Goal: Task Accomplishment & Management: Complete application form

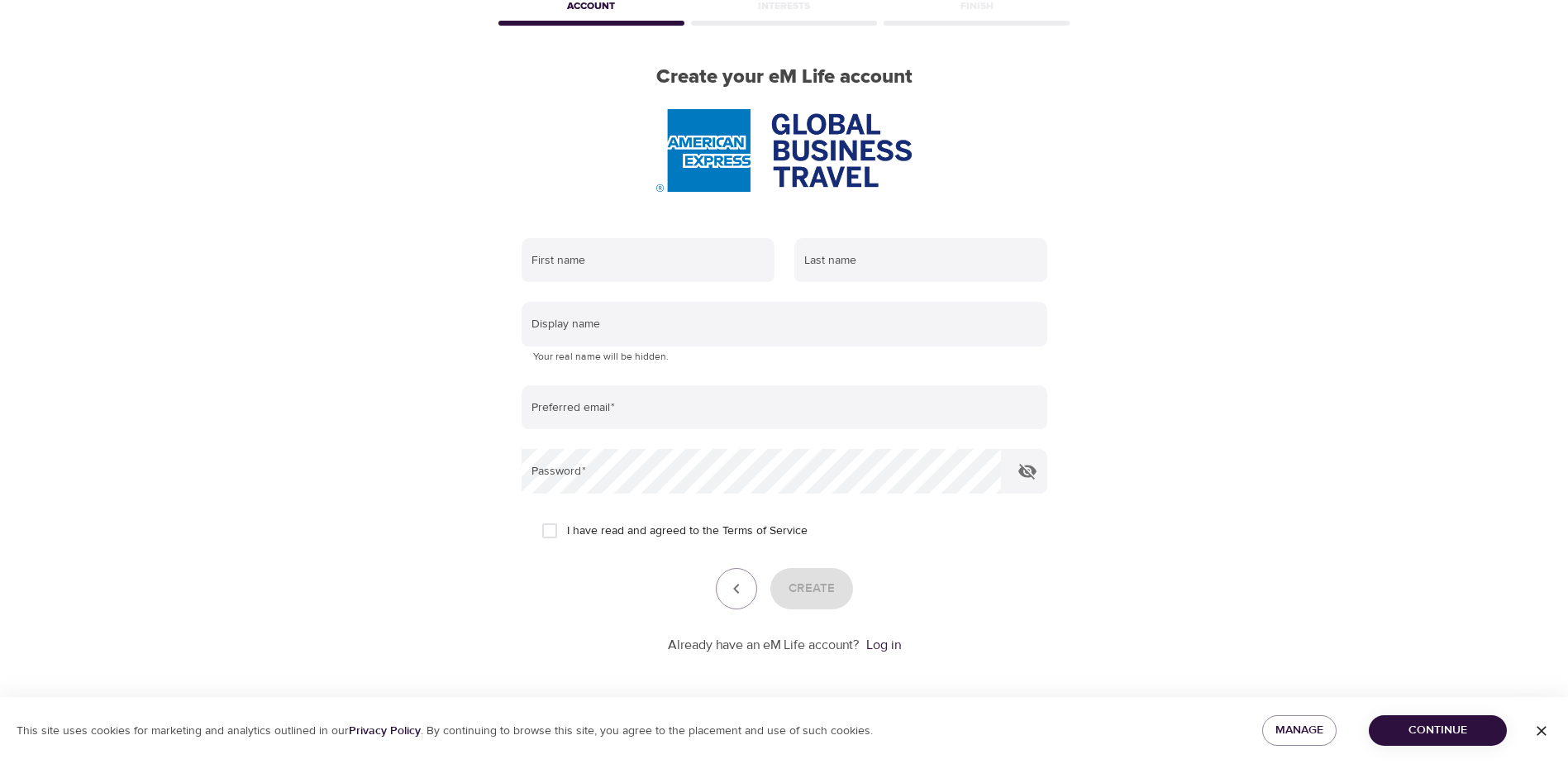
scroll to position [94, 0]
click at [1441, 729] on span "Continue" at bounding box center [1437, 730] width 111 height 21
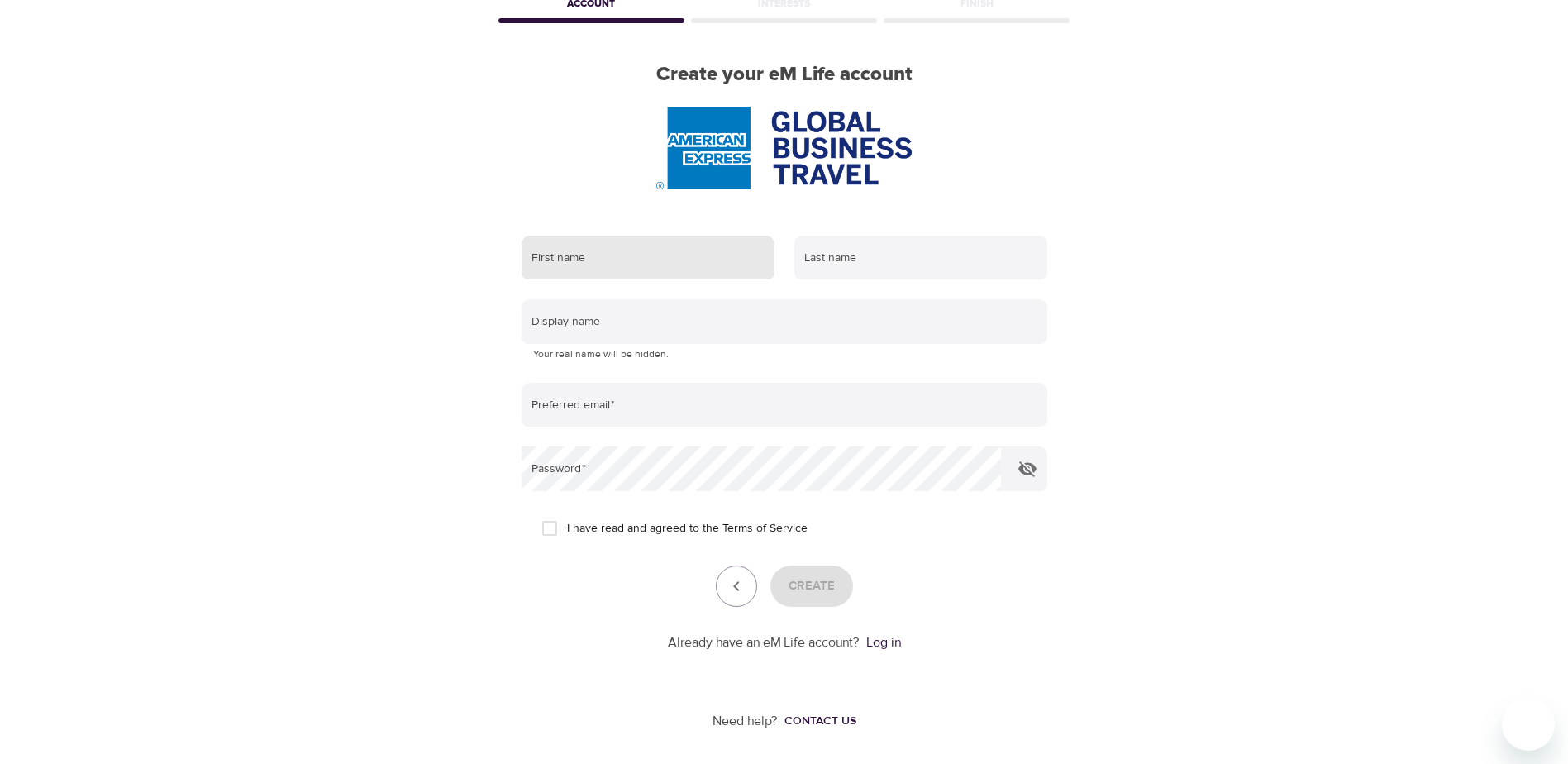
click at [574, 261] on input "text" at bounding box center [648, 257] width 253 height 44
type input "[PERSON_NAME]"
click at [826, 261] on input "[PERSON_NAME]" at bounding box center [921, 257] width 253 height 44
drag, startPoint x: 852, startPoint y: 265, endPoint x: 793, endPoint y: 270, distance: 59.2
click at [794, 270] on input "[PERSON_NAME]" at bounding box center [921, 257] width 253 height 44
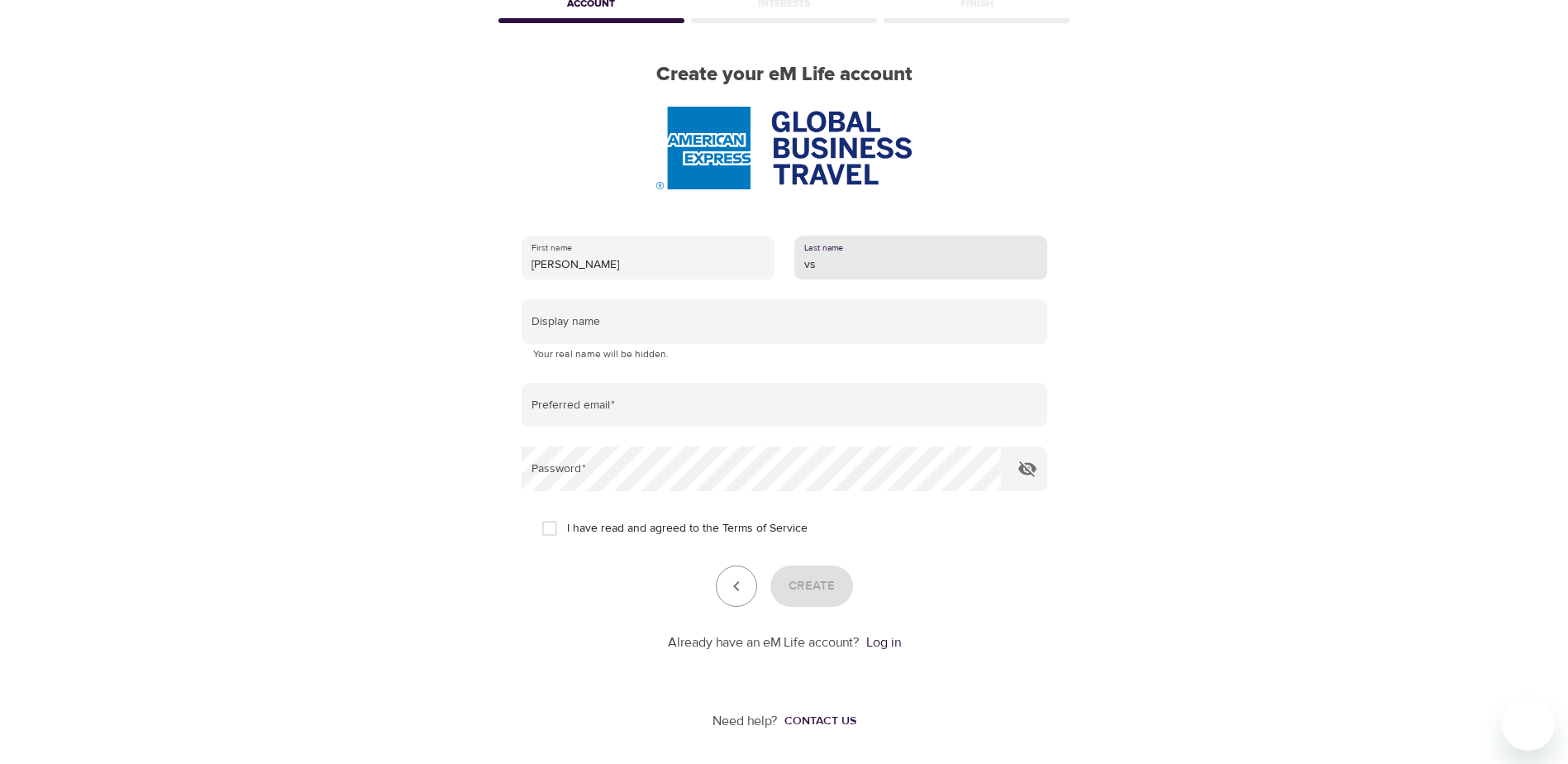
type input "v"
click at [816, 267] on input "Cas" at bounding box center [921, 257] width 253 height 44
type input "Castello"
type input "[EMAIL_ADDRESS][DOMAIN_NAME]"
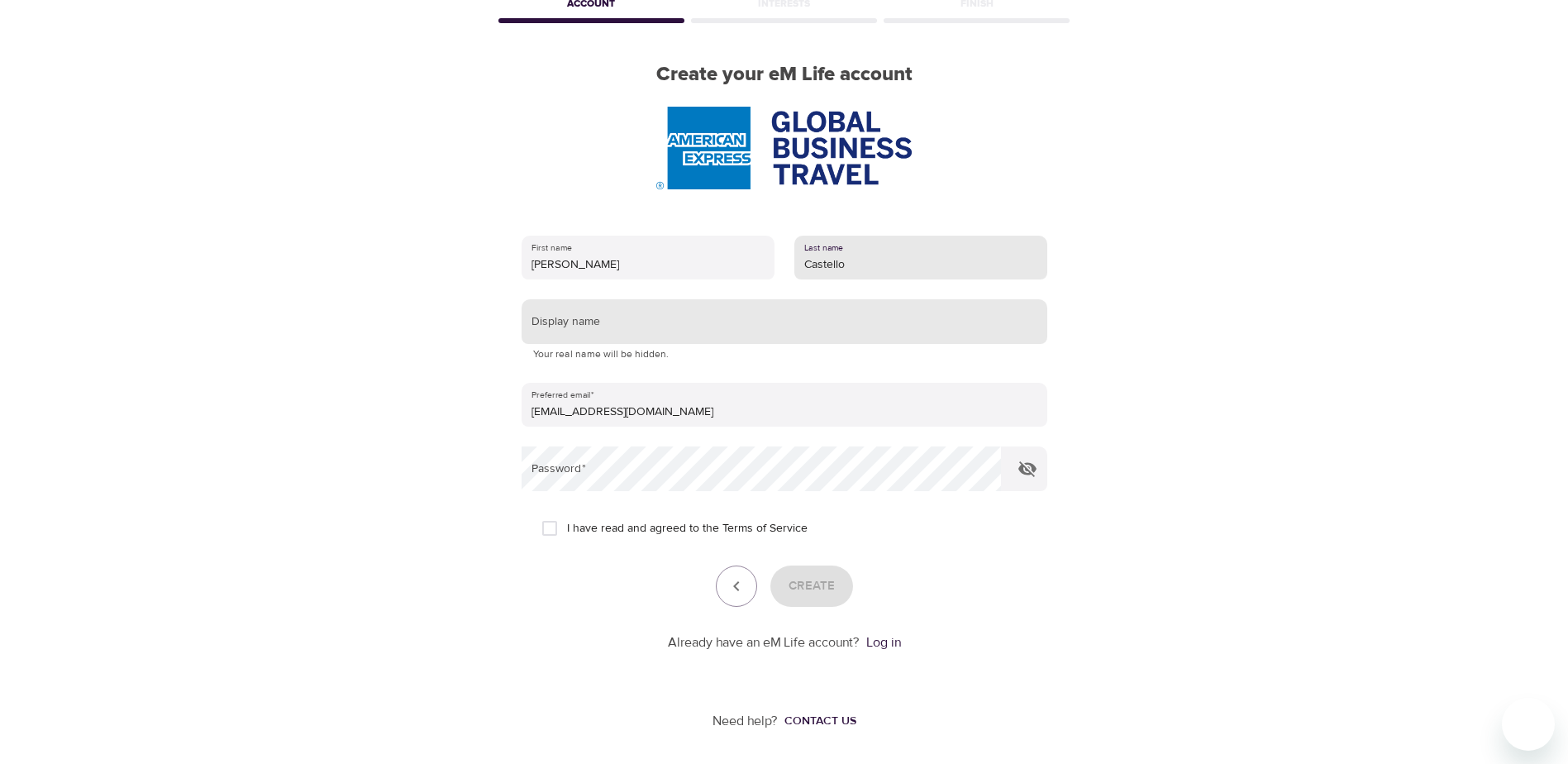
click at [749, 319] on input "text" at bounding box center [784, 321] width 525 height 44
type input "[PERSON_NAME]"
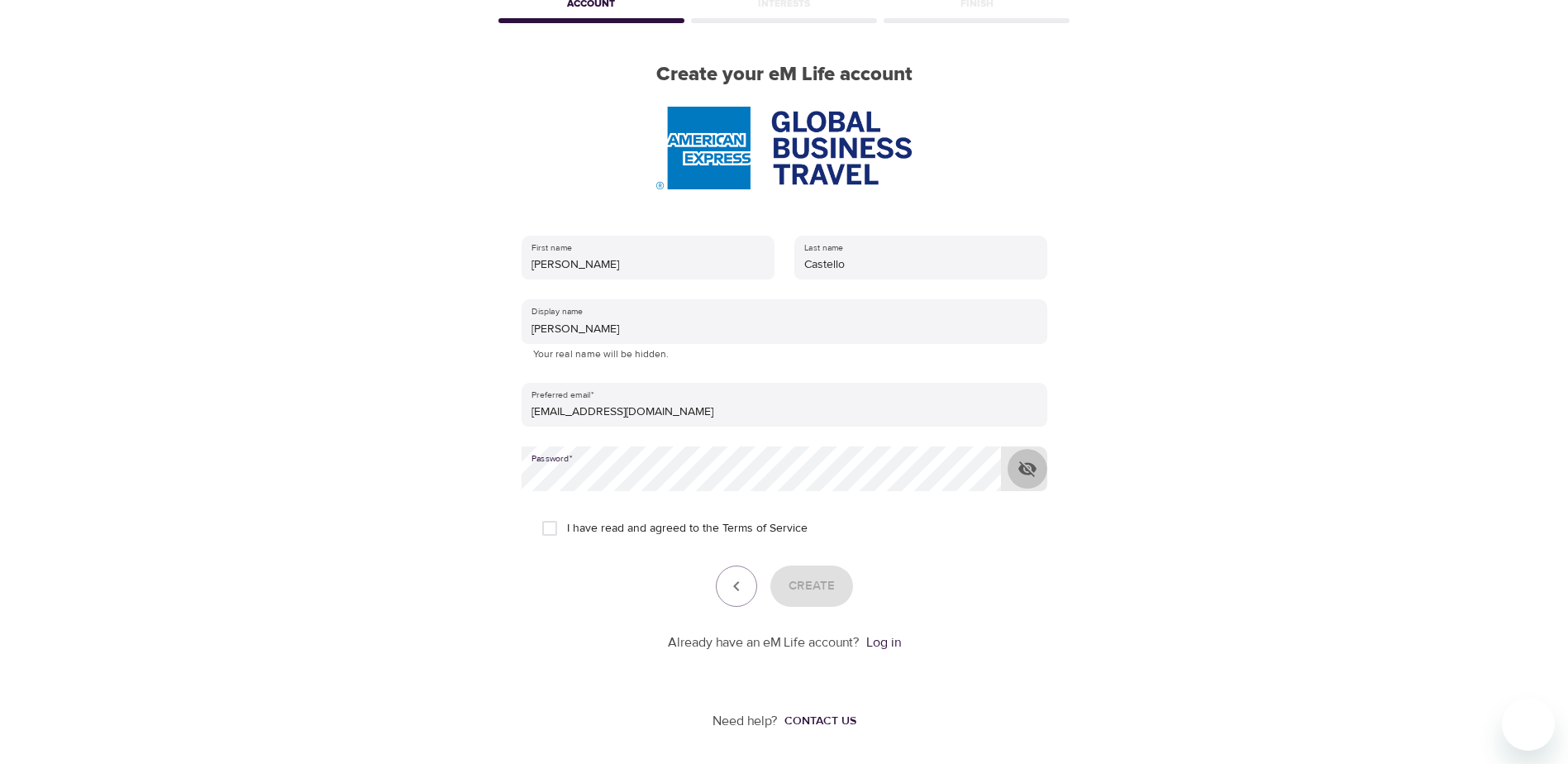
click at [1016, 465] on button "button" at bounding box center [1027, 468] width 39 height 39
click at [615, 525] on span "I have read and agreed to the Terms of Service" at bounding box center [687, 529] width 241 height 18
click at [567, 525] on input "I have read and agreed to the Terms of Service" at bounding box center [549, 528] width 34 height 34
checkbox input "true"
click at [810, 581] on span "Create" at bounding box center [811, 586] width 46 height 22
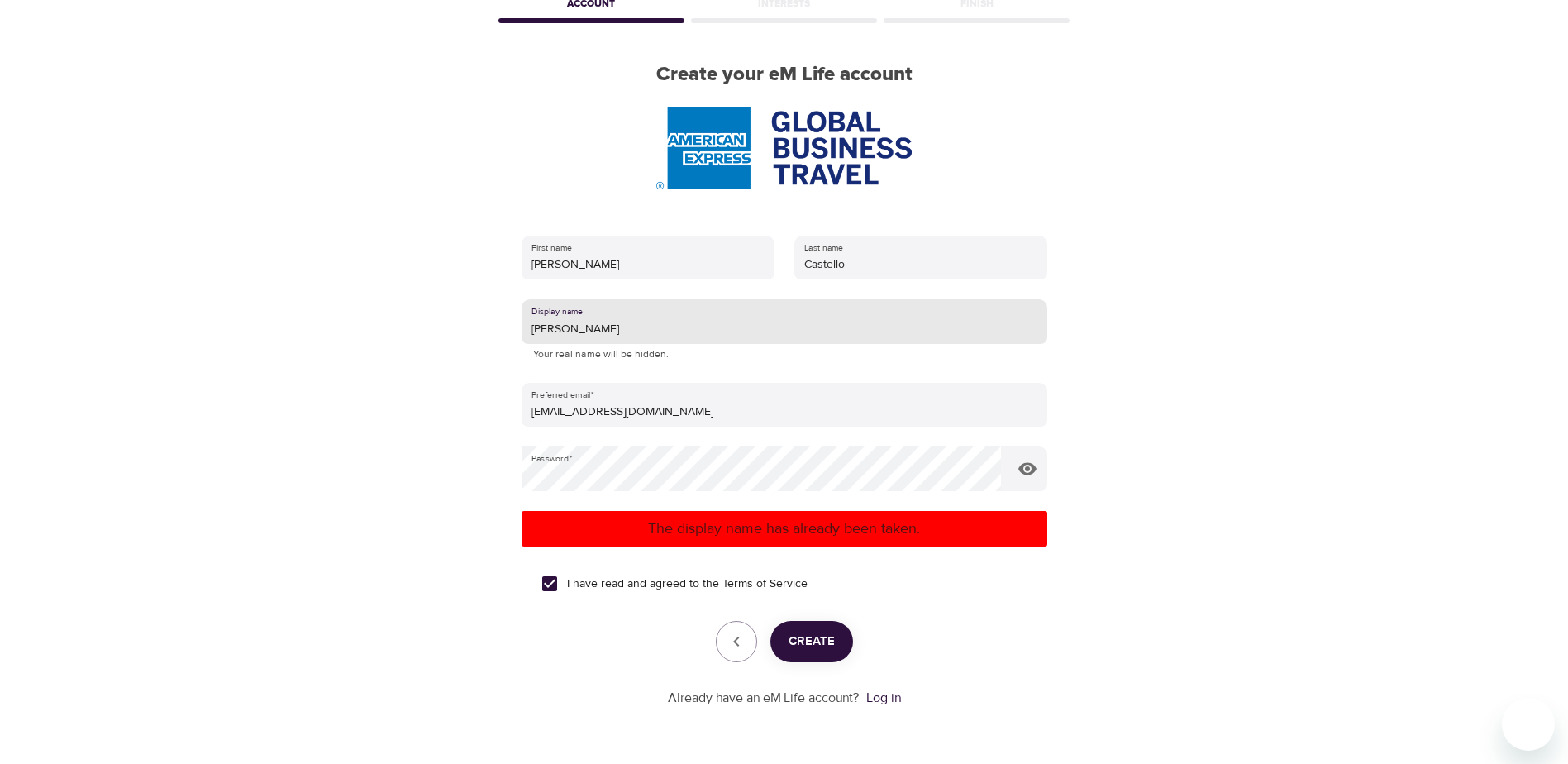
drag, startPoint x: 576, startPoint y: 329, endPoint x: 533, endPoint y: 333, distance: 43.2
click at [522, 327] on input "[PERSON_NAME]" at bounding box center [784, 321] width 525 height 44
click at [800, 632] on span "Create" at bounding box center [811, 642] width 46 height 22
drag, startPoint x: 594, startPoint y: 330, endPoint x: 536, endPoint y: 333, distance: 58.1
click at [527, 327] on input "Raquelita" at bounding box center [784, 321] width 525 height 44
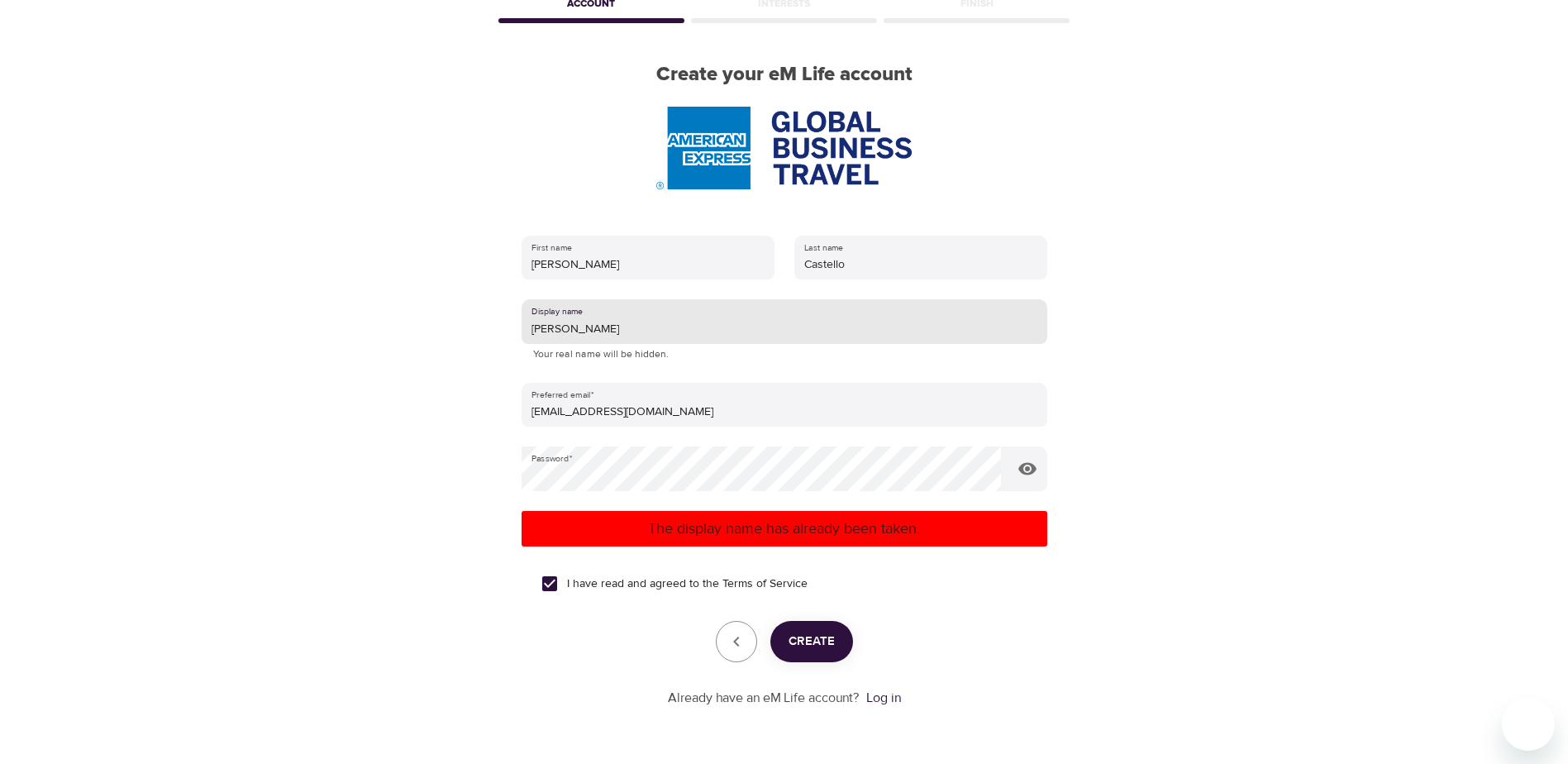
click at [791, 648] on button "Create" at bounding box center [811, 641] width 83 height 41
drag, startPoint x: 569, startPoint y: 333, endPoint x: 521, endPoint y: 325, distance: 48.7
click at [521, 325] on input "[PERSON_NAME]" at bounding box center [784, 321] width 525 height 44
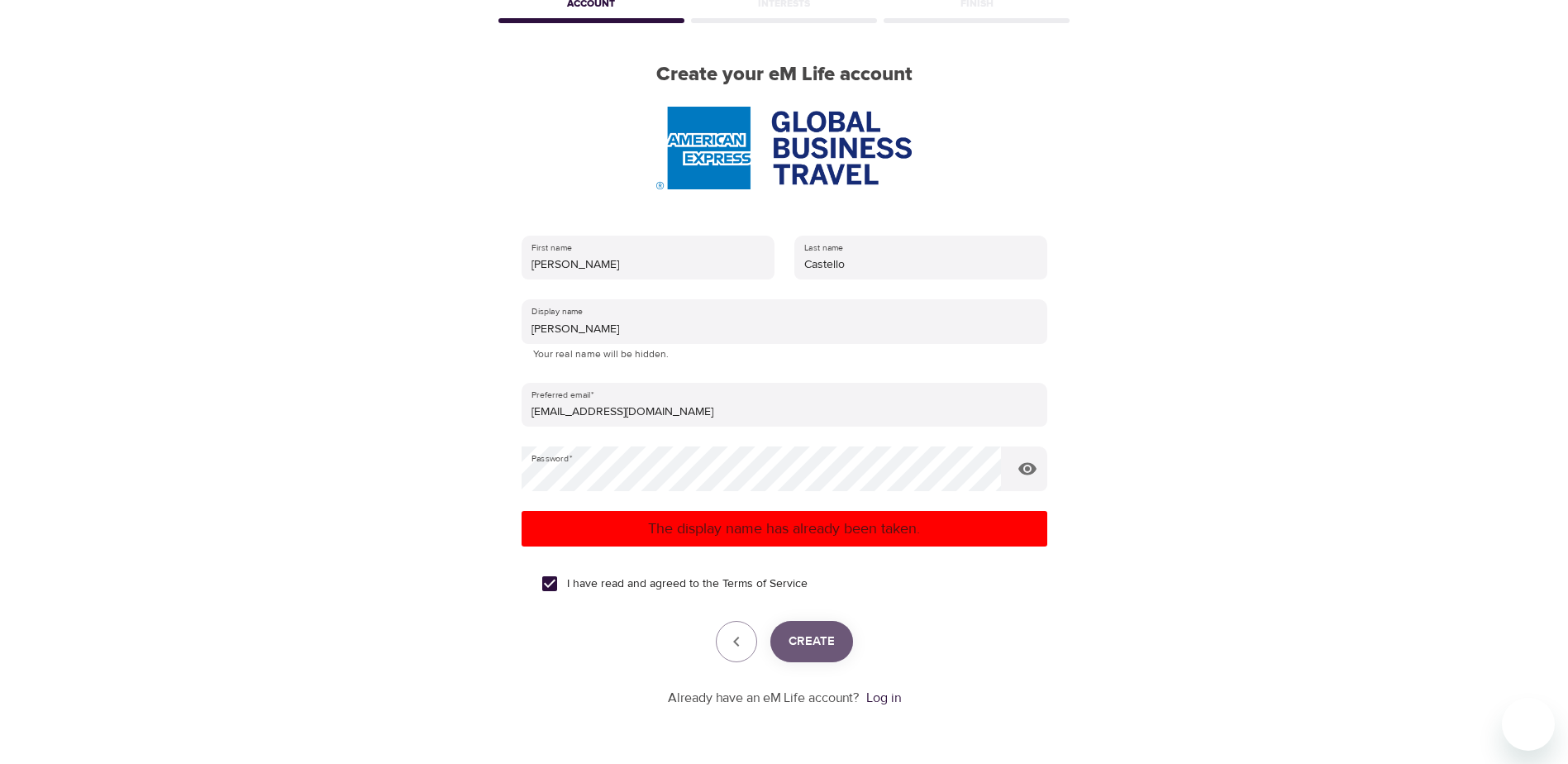
click at [825, 643] on span "Create" at bounding box center [811, 642] width 46 height 22
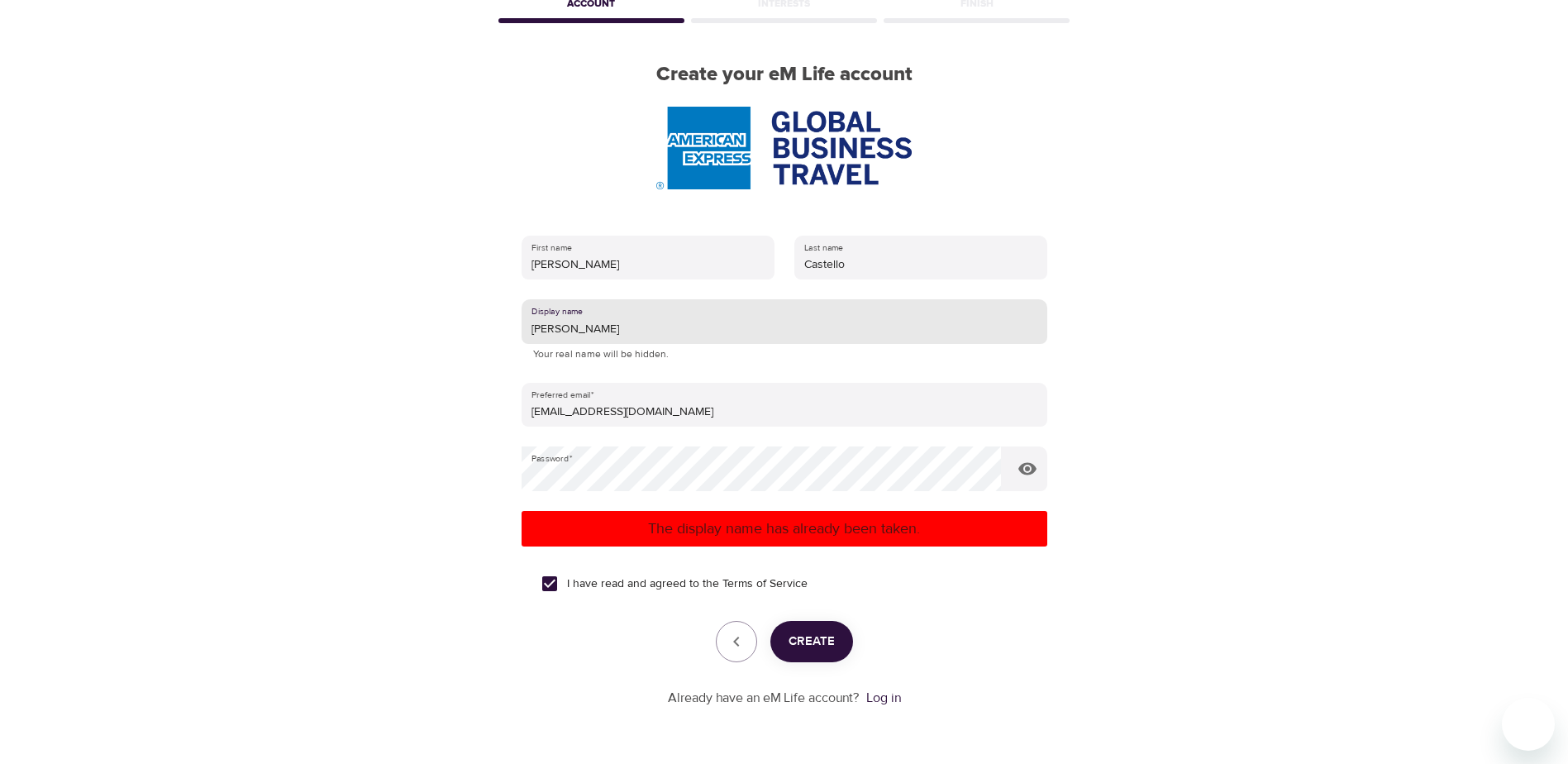
drag, startPoint x: 597, startPoint y: 326, endPoint x: 522, endPoint y: 333, distance: 75.3
click at [523, 331] on input "[PERSON_NAME]" at bounding box center [784, 321] width 525 height 44
type input "RRLAT"
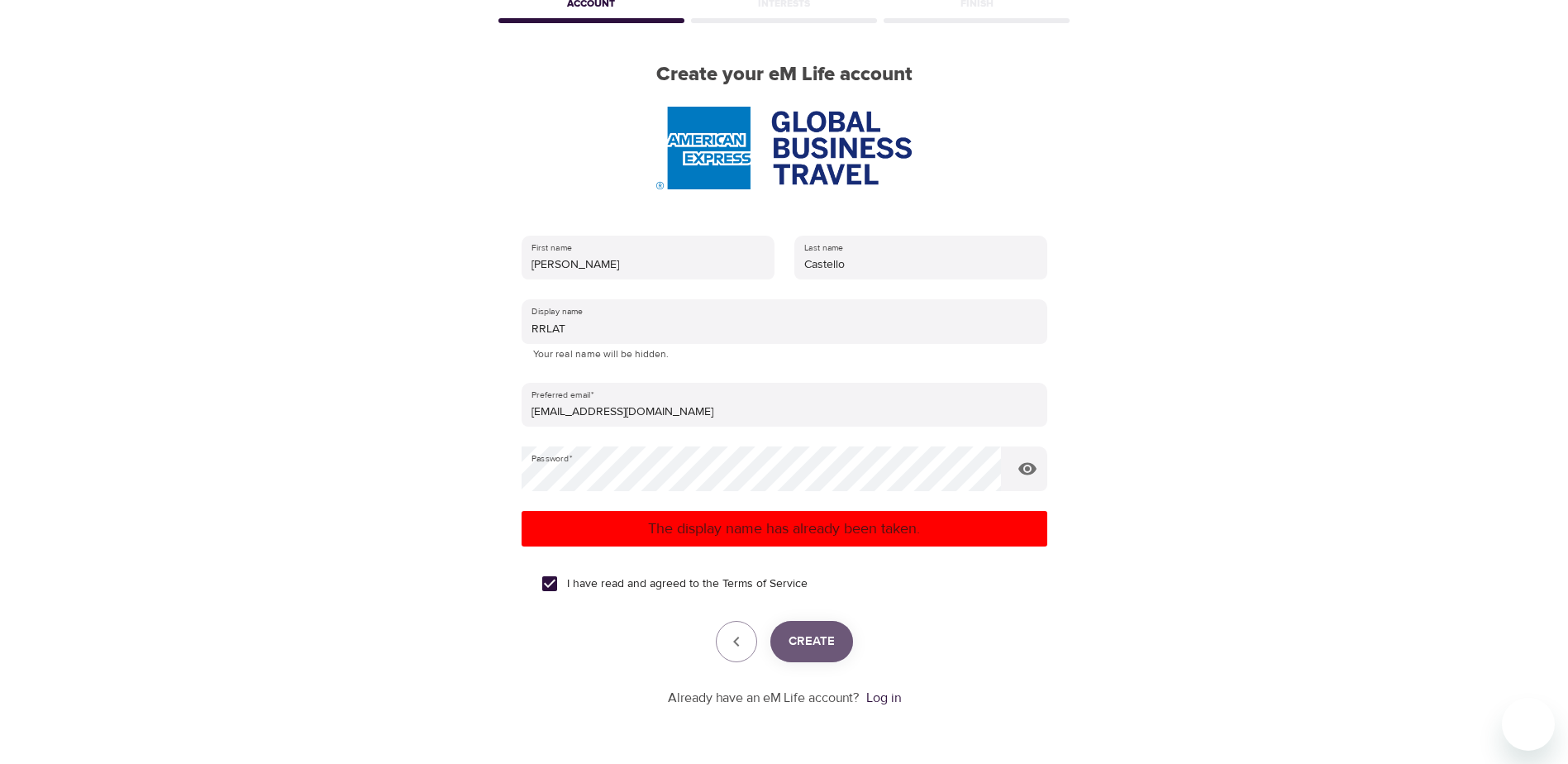
click at [808, 644] on span "Create" at bounding box center [811, 642] width 46 height 22
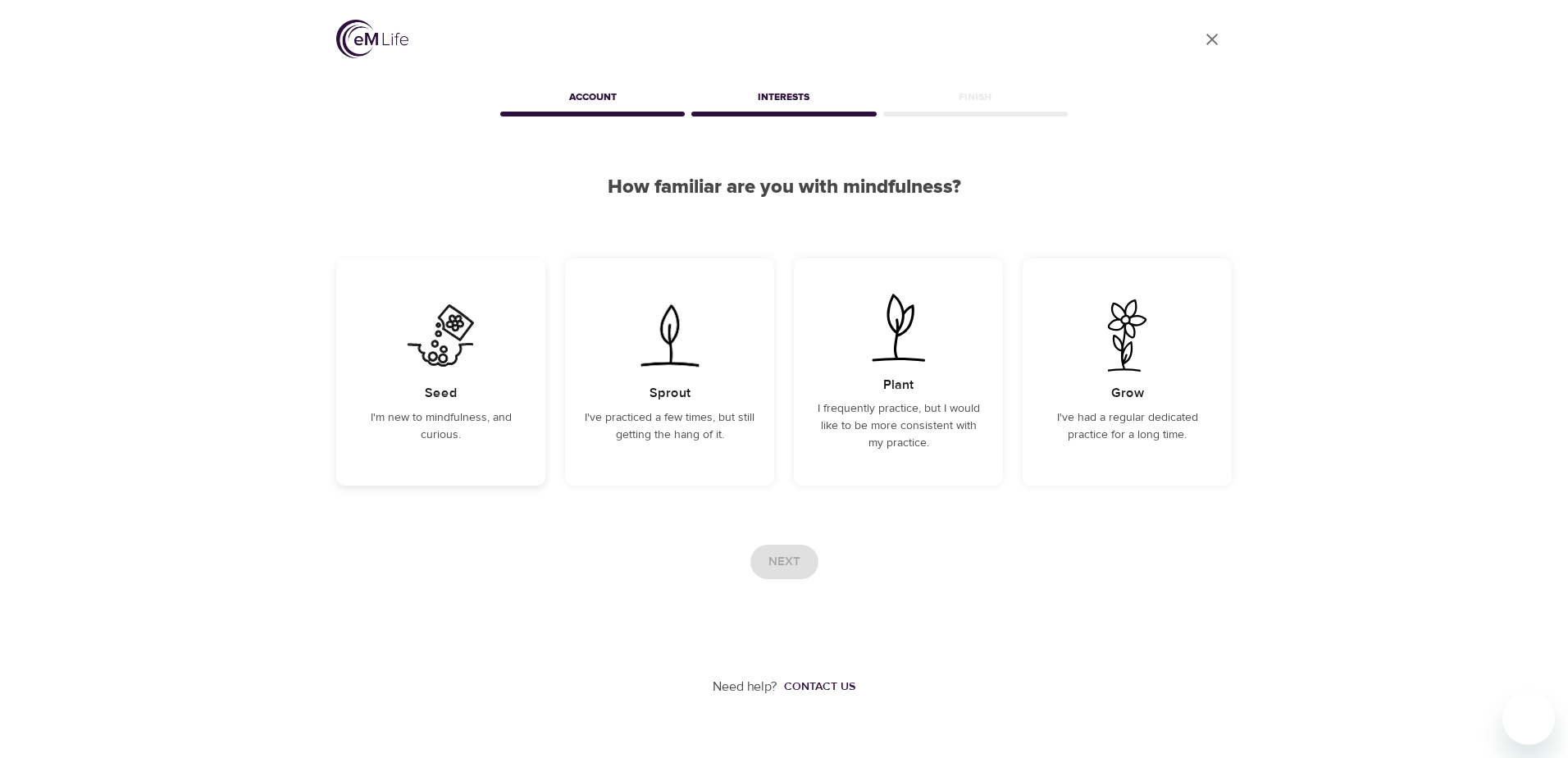
click at [419, 387] on div "Seed I'm new to mindfulness, and curious." at bounding box center [441, 372] width 210 height 227
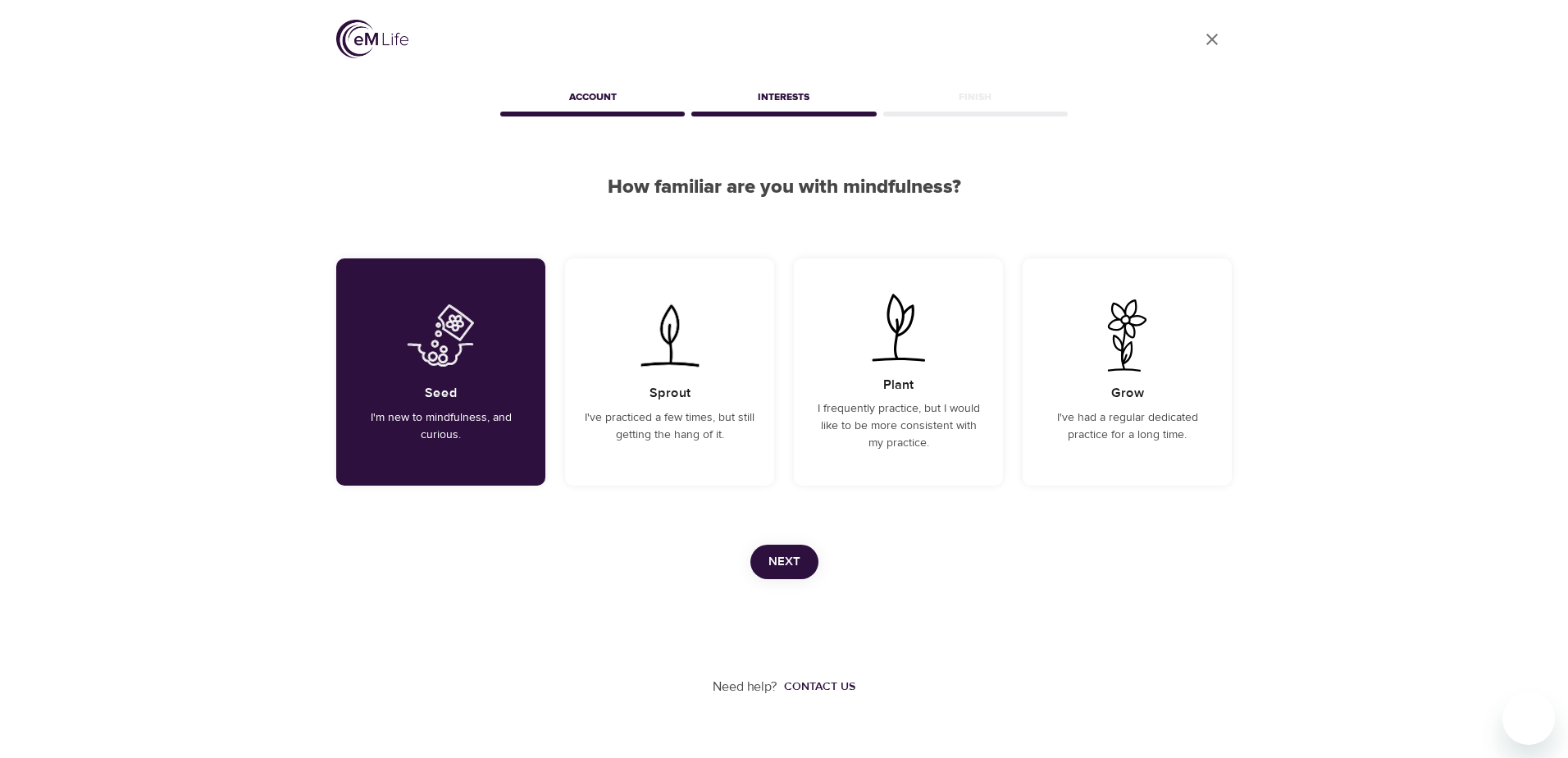
click at [785, 564] on span "Next" at bounding box center [784, 562] width 32 height 22
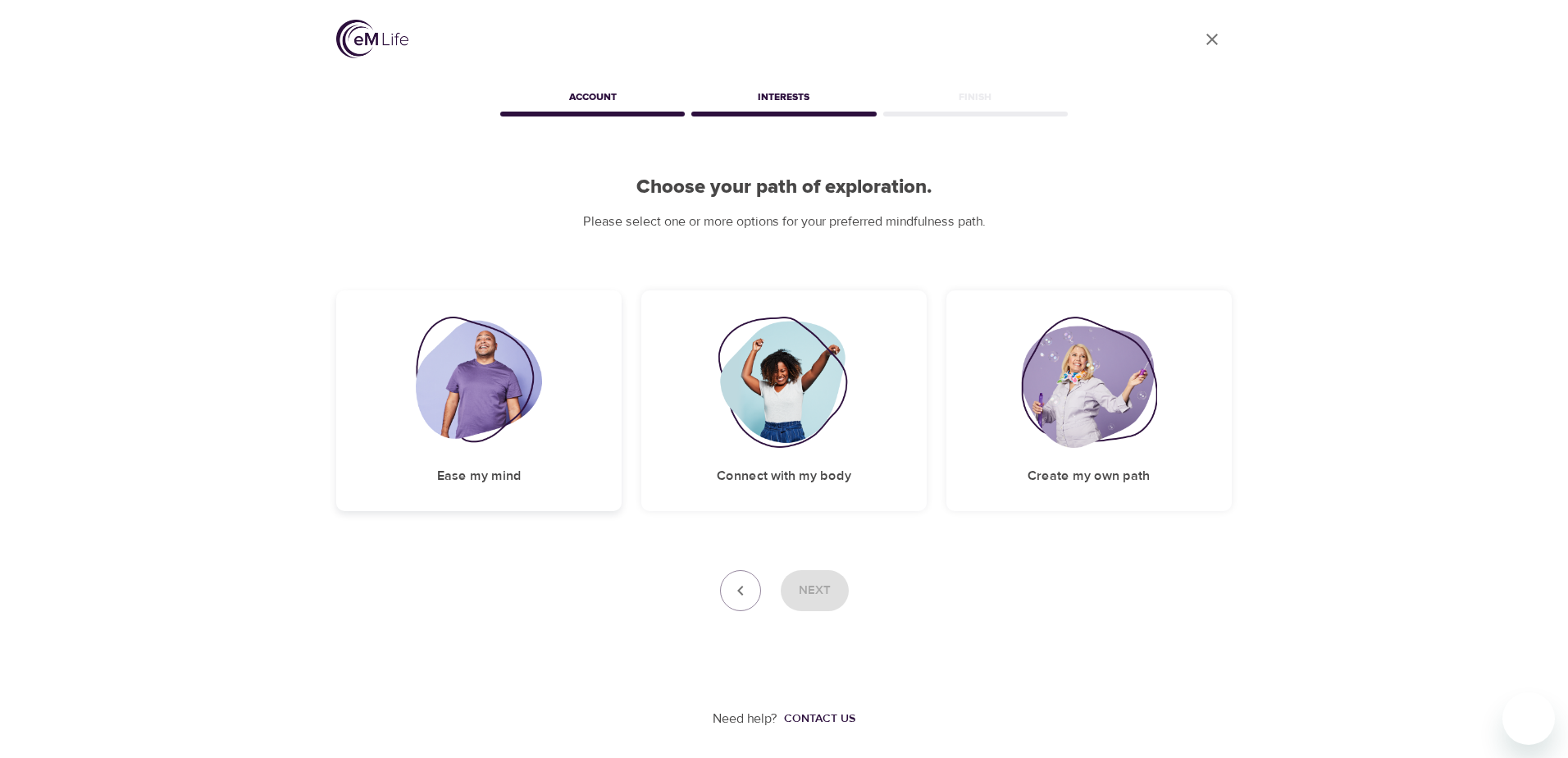
click at [491, 406] on img at bounding box center [479, 382] width 127 height 131
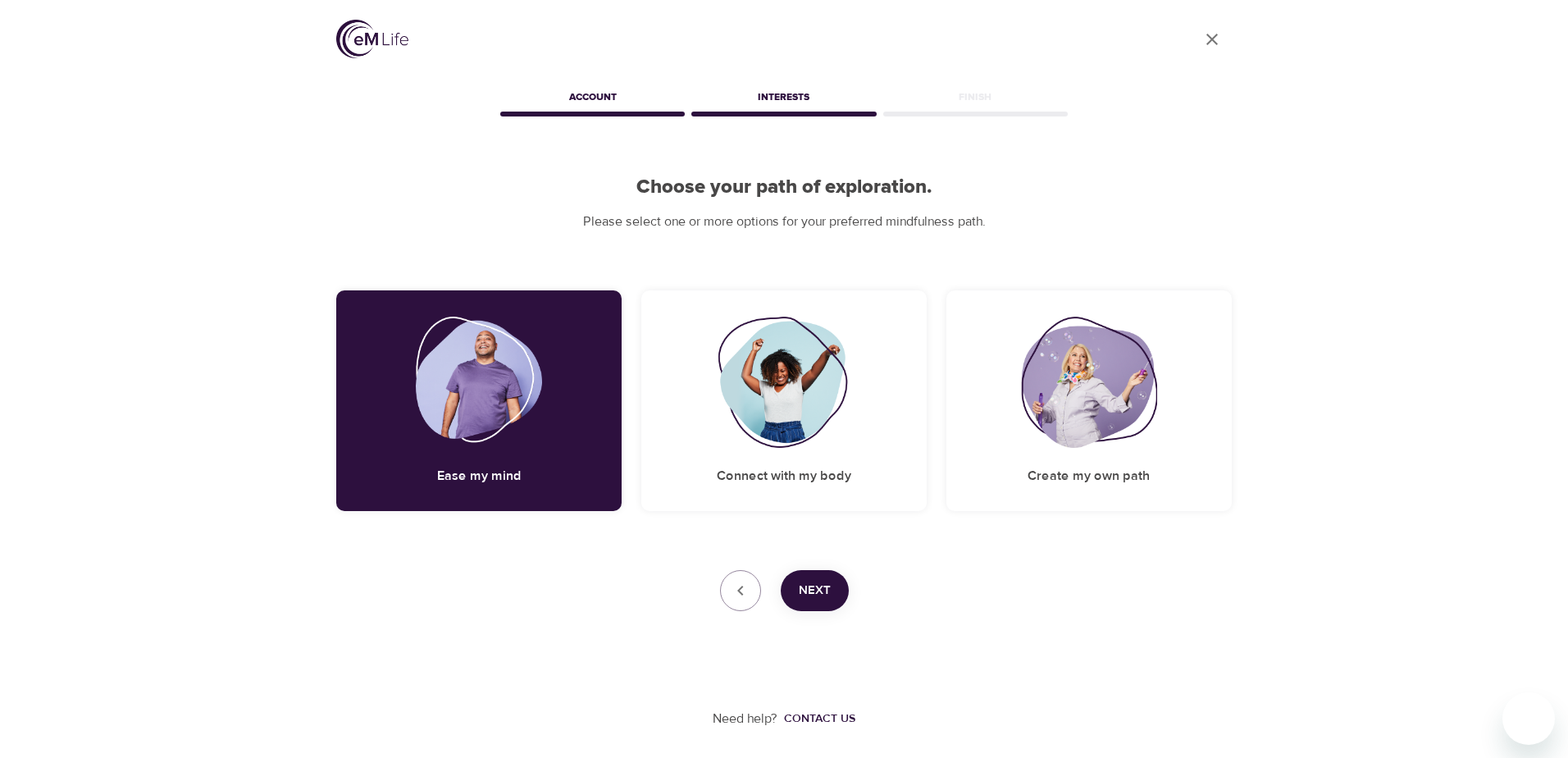
click at [811, 593] on span "Next" at bounding box center [815, 590] width 32 height 22
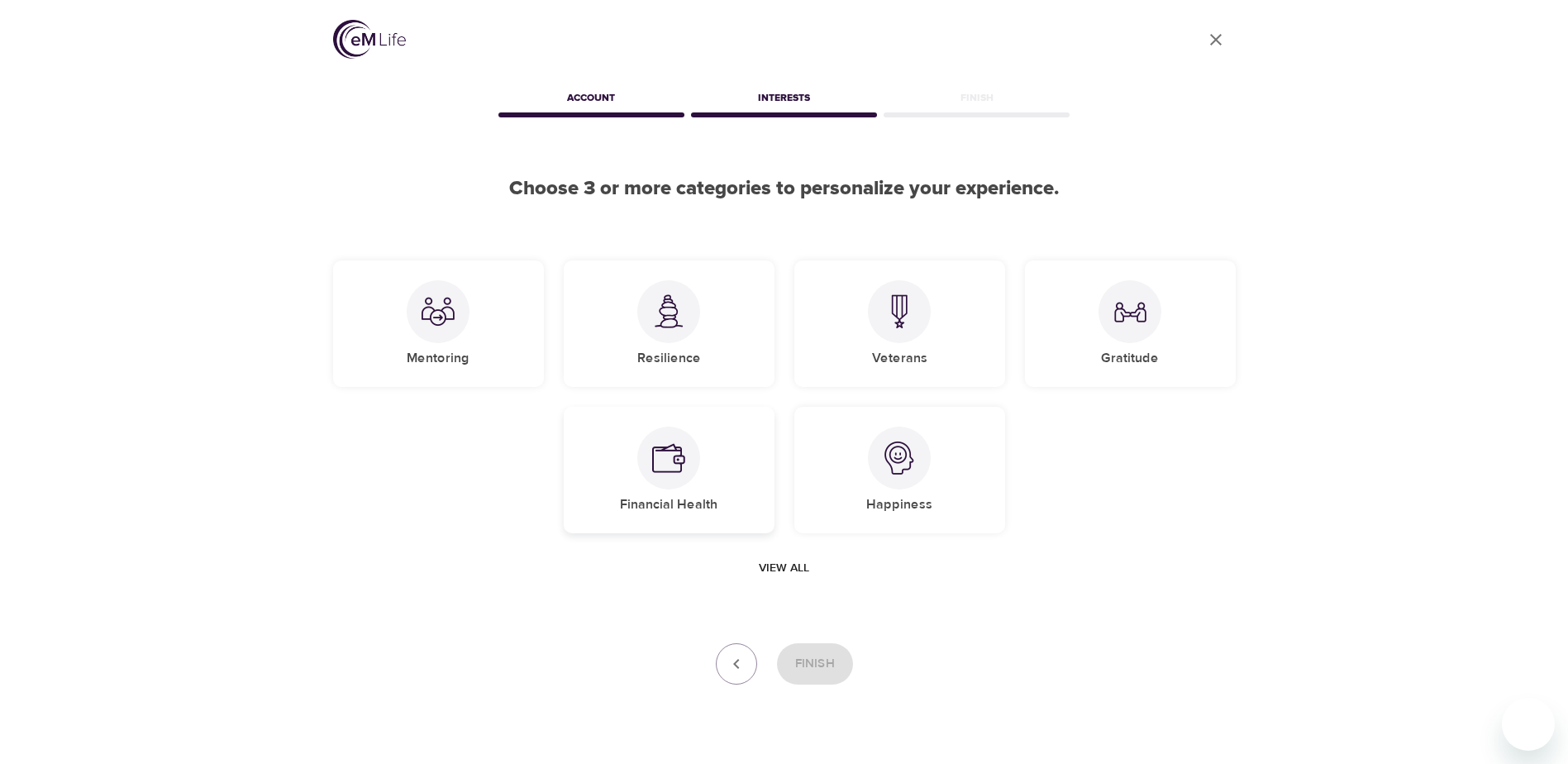
click at [719, 478] on div "Financial Health" at bounding box center [670, 469] width 211 height 126
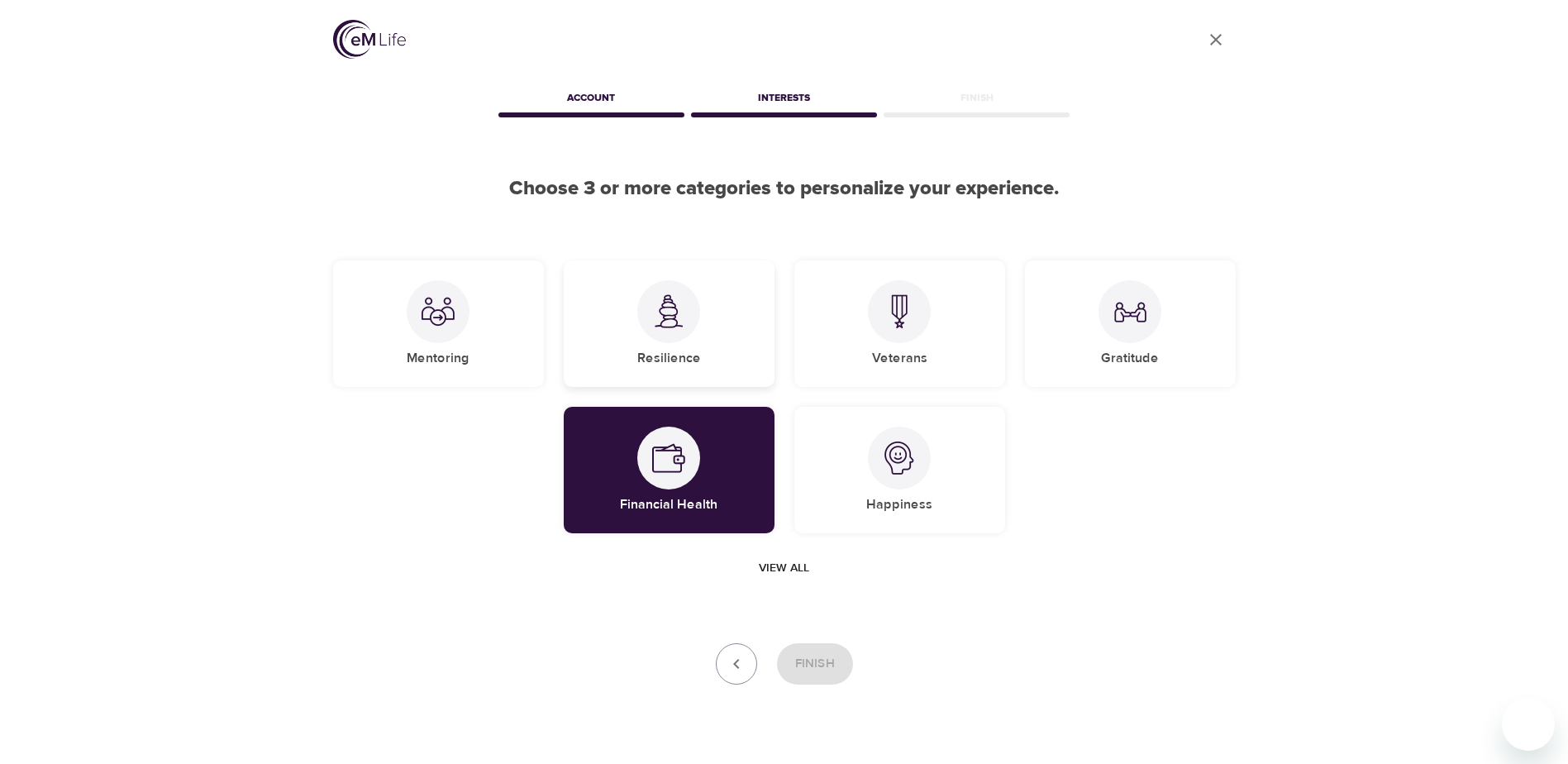
click at [656, 308] on img at bounding box center [668, 311] width 33 height 34
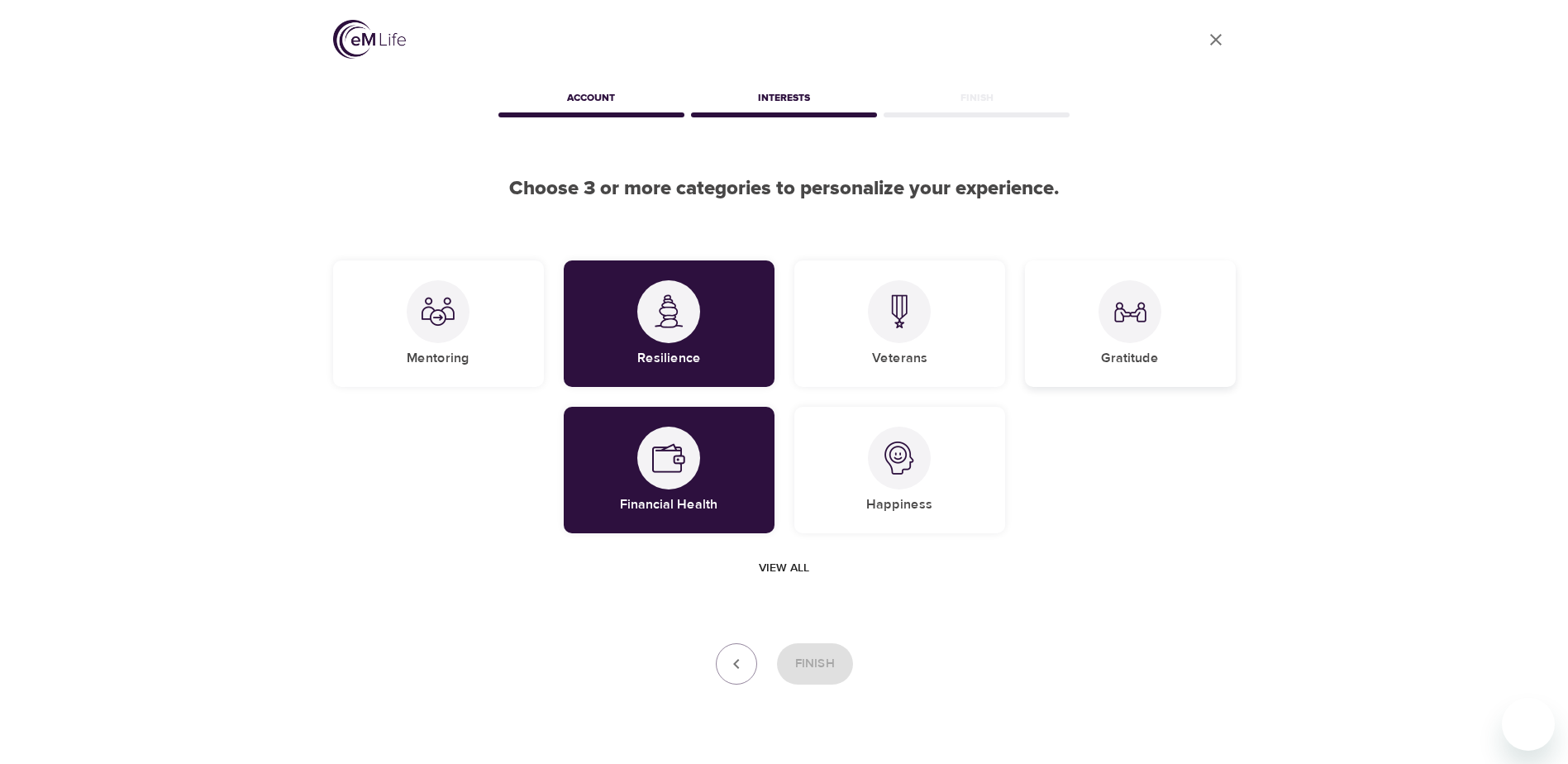
click at [1133, 341] on div at bounding box center [1130, 311] width 63 height 63
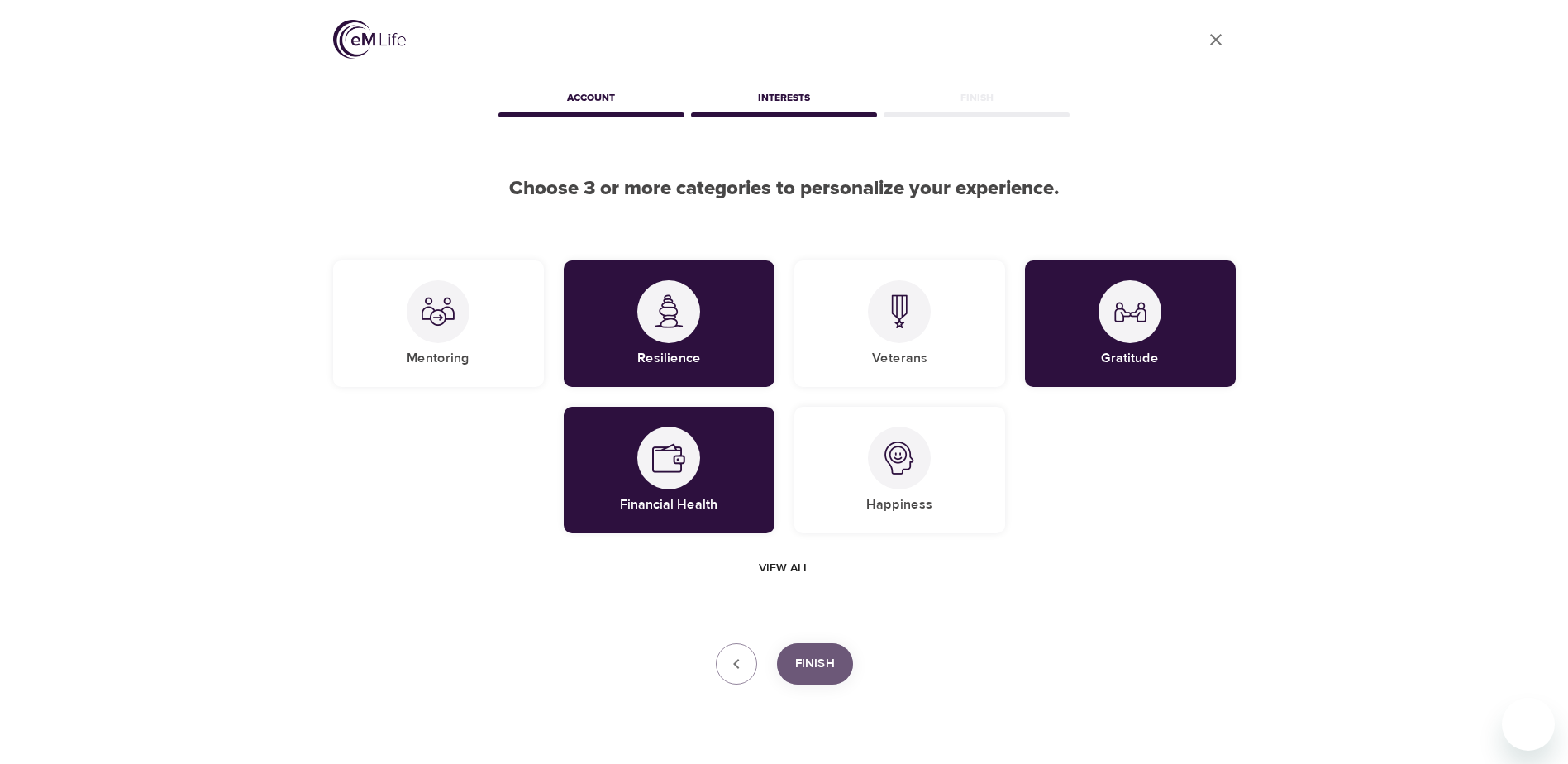
click at [825, 665] on span "Finish" at bounding box center [815, 663] width 39 height 22
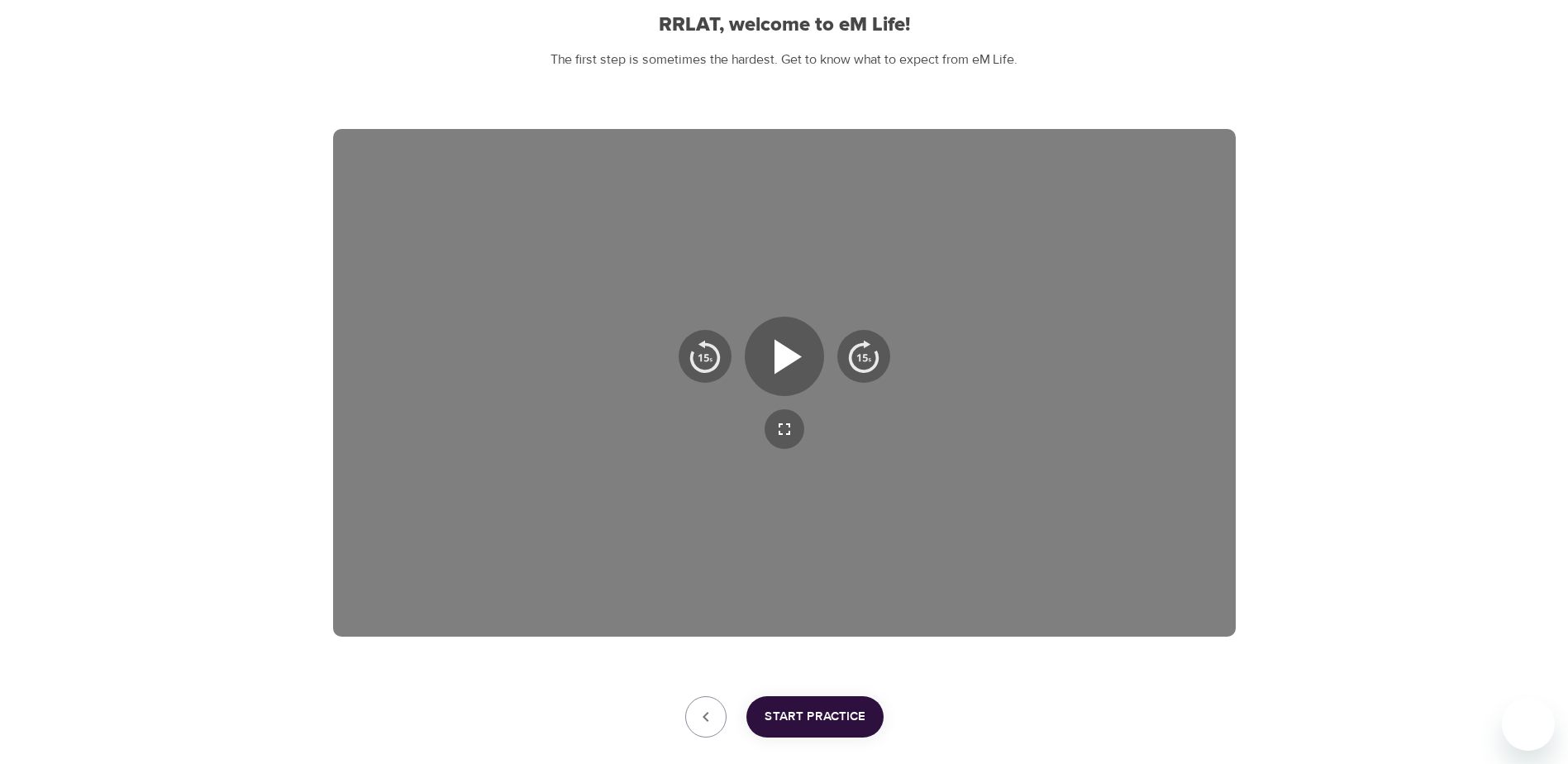
scroll to position [165, 0]
click at [789, 356] on icon "button" at bounding box center [788, 354] width 28 height 34
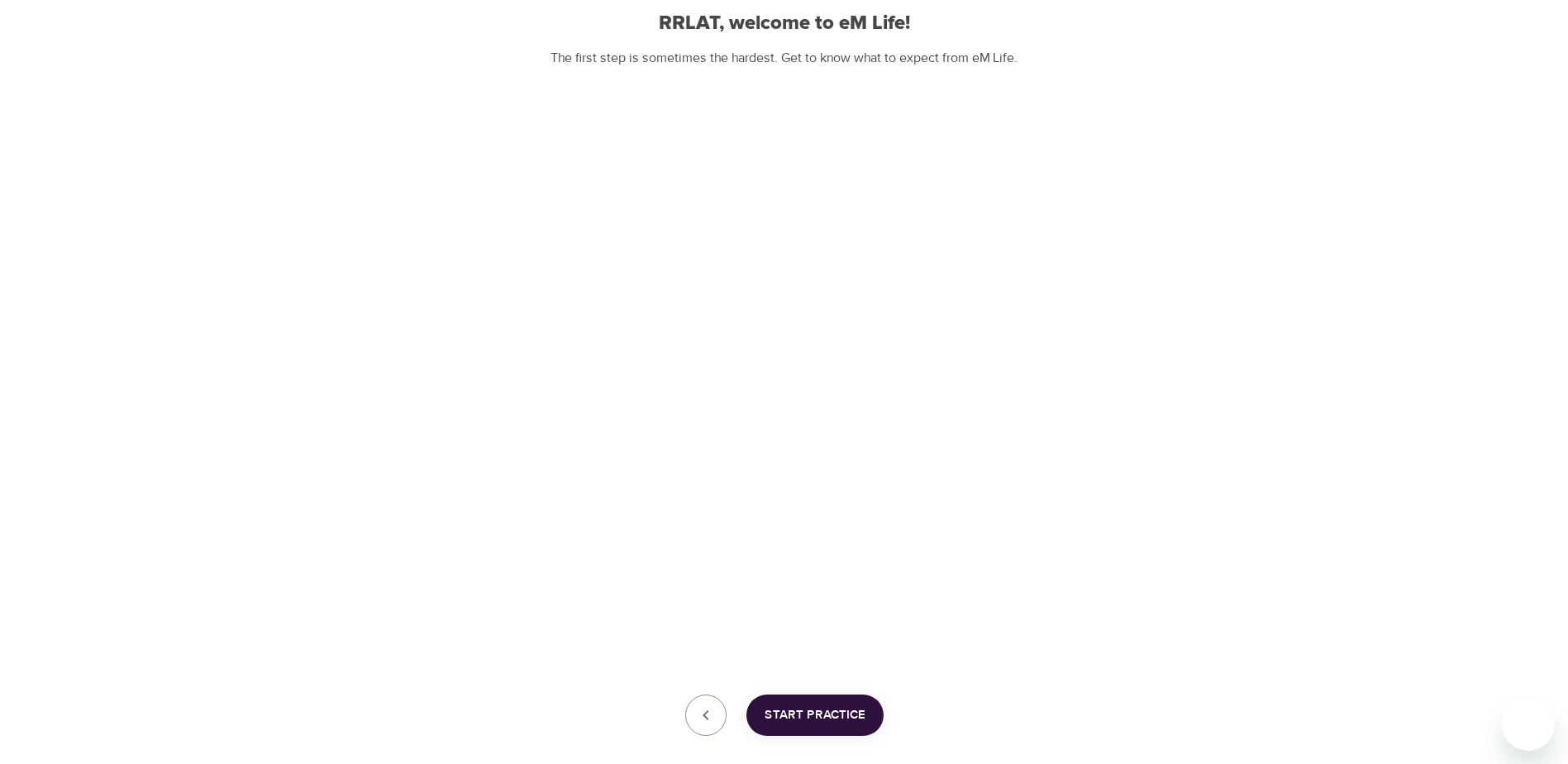
click at [784, 721] on span "Start Practice" at bounding box center [815, 715] width 101 height 22
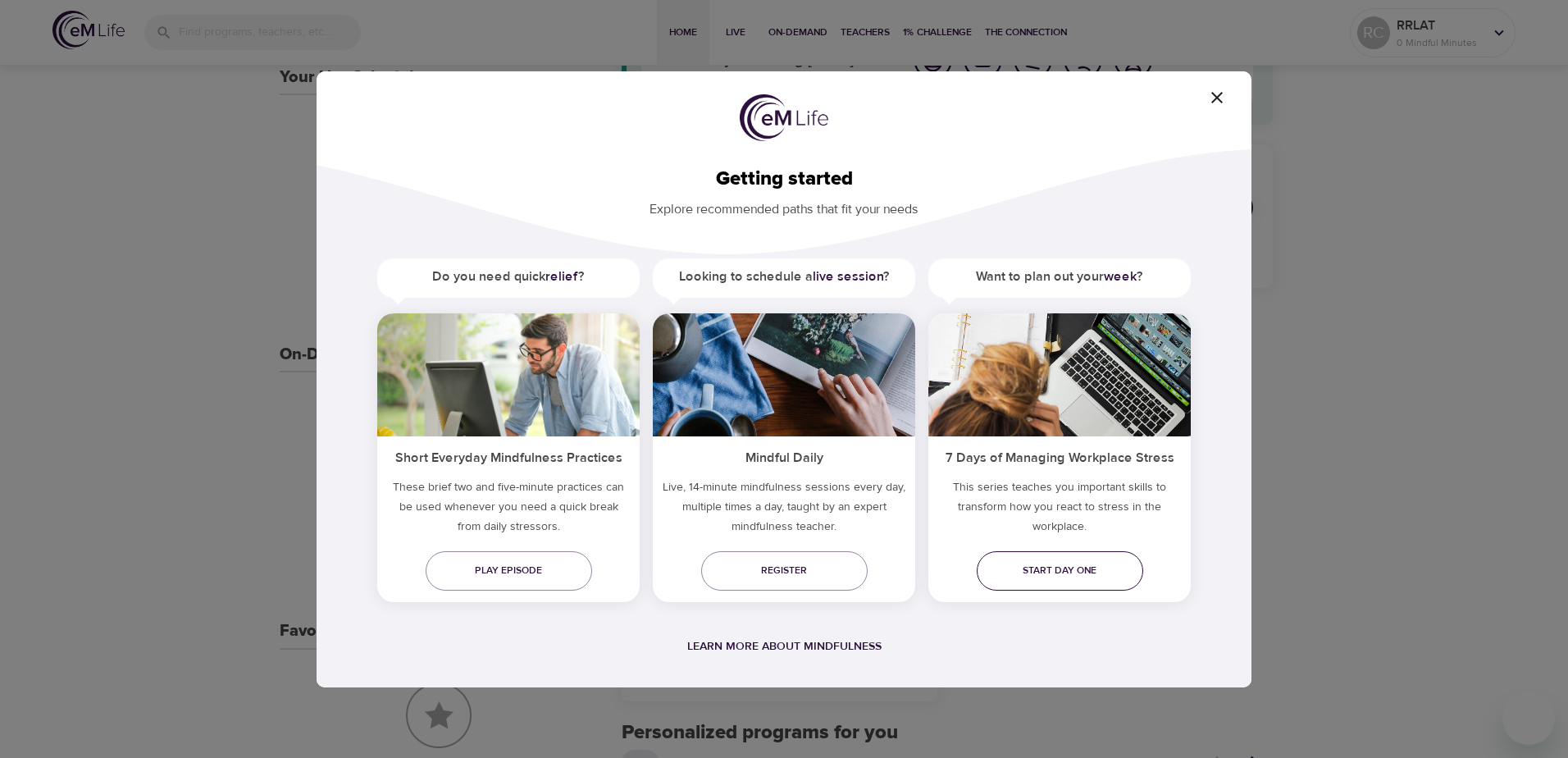
click at [1066, 574] on span "Start day one" at bounding box center [1060, 570] width 141 height 17
